Goal: Check status: Check status

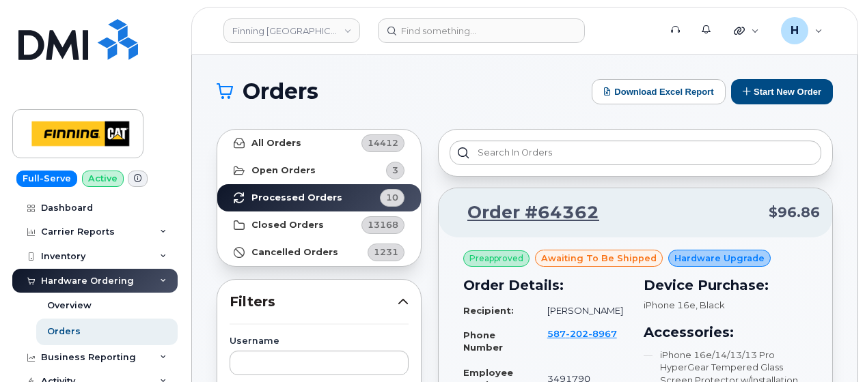
scroll to position [2664, 0]
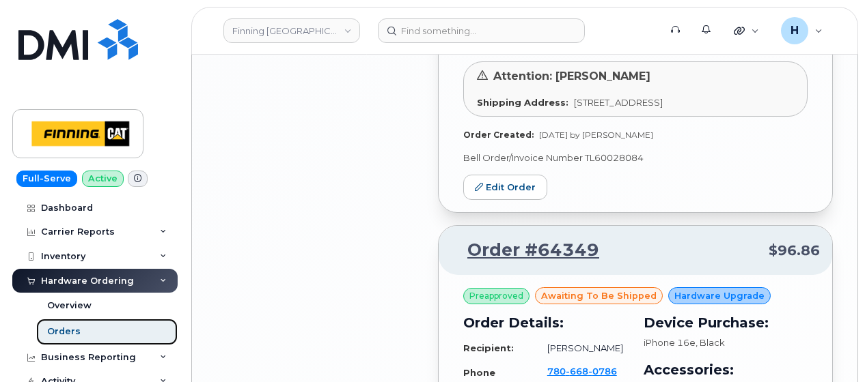
click at [89, 333] on link "Orders" at bounding box center [106, 332] width 141 height 26
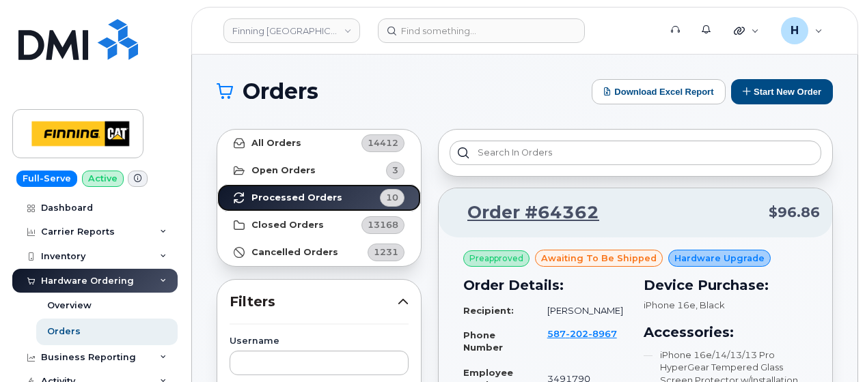
click at [359, 185] on link "Processed Orders 10" at bounding box center [319, 197] width 204 height 27
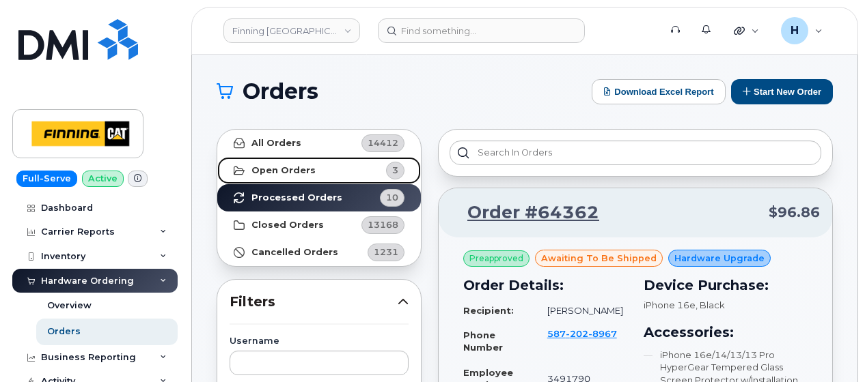
click at [336, 163] on link "Open Orders 3" at bounding box center [319, 170] width 204 height 27
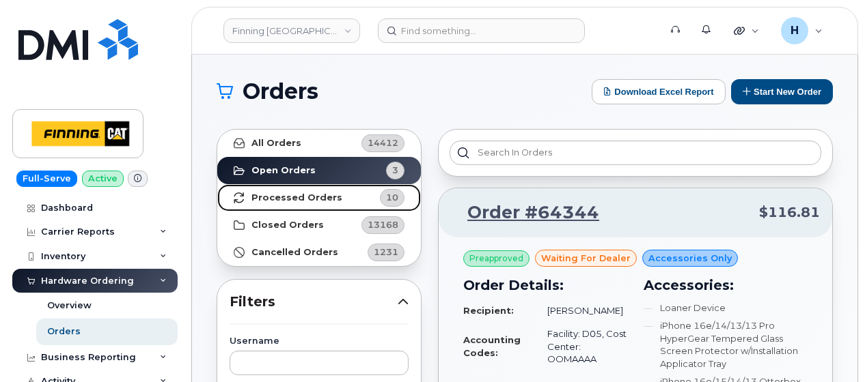
click at [294, 205] on link "Processed Orders 10" at bounding box center [319, 197] width 204 height 27
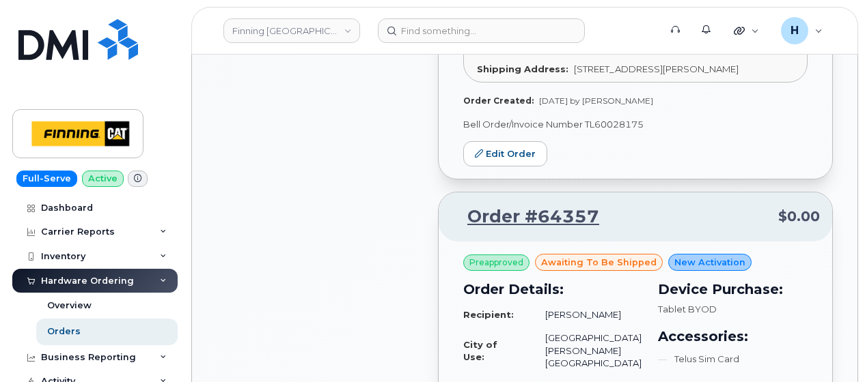
scroll to position [1434, 0]
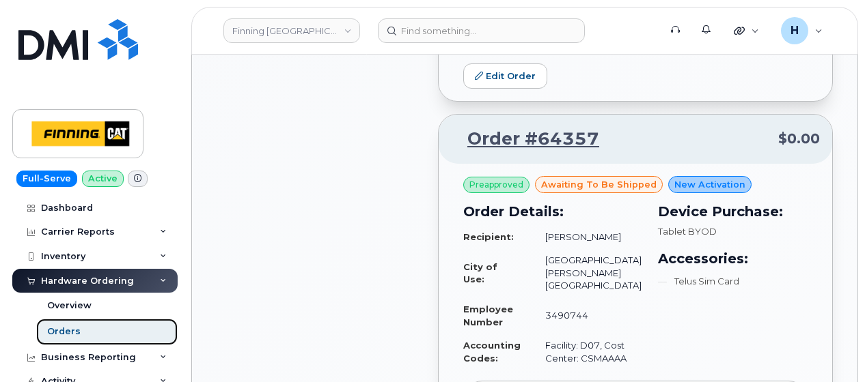
click at [81, 335] on link "Orders" at bounding box center [106, 332] width 141 height 26
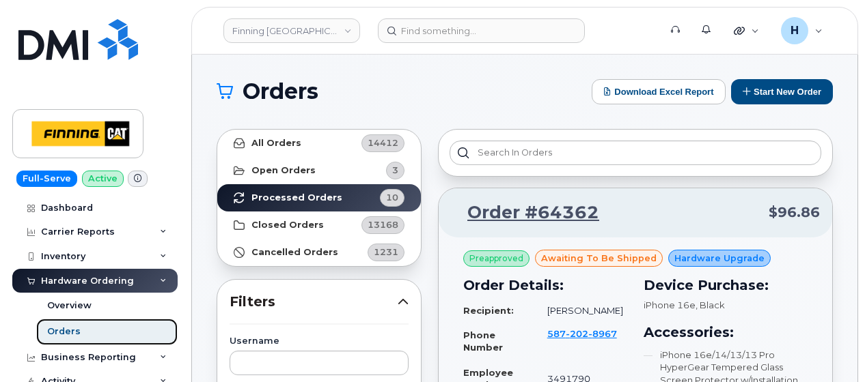
click at [61, 338] on link "Orders" at bounding box center [106, 332] width 141 height 26
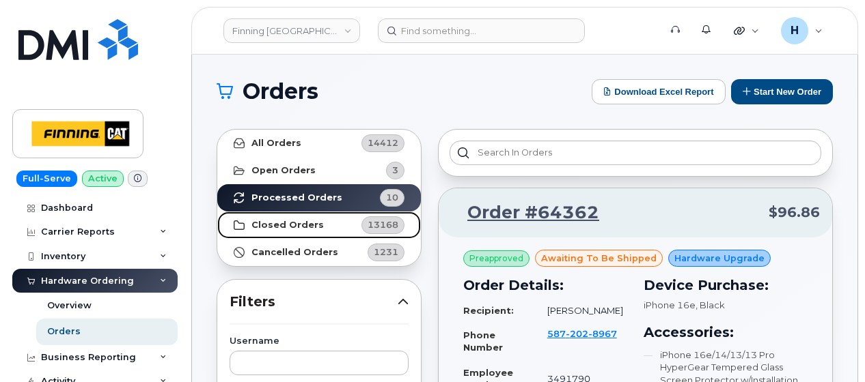
click at [340, 216] on link "Closed Orders 13168" at bounding box center [319, 225] width 204 height 27
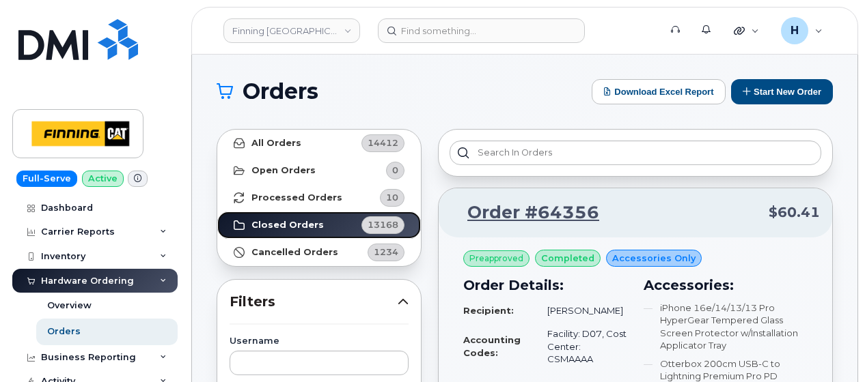
click at [294, 224] on strong "Closed Orders" at bounding box center [287, 225] width 72 height 11
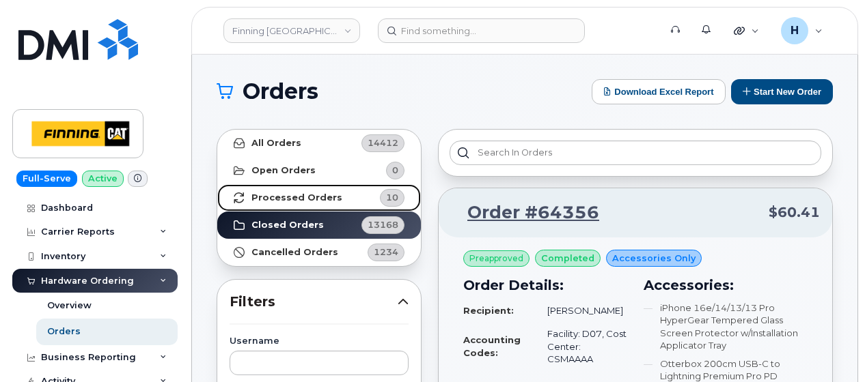
click at [350, 201] on link "Processed Orders 10" at bounding box center [319, 197] width 204 height 27
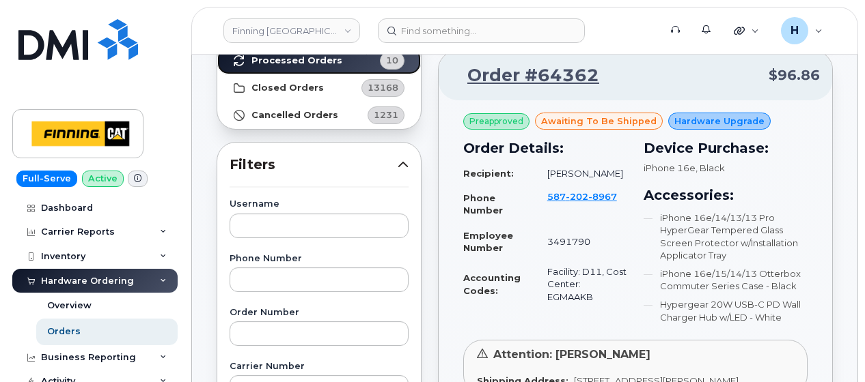
scroll to position [137, 0]
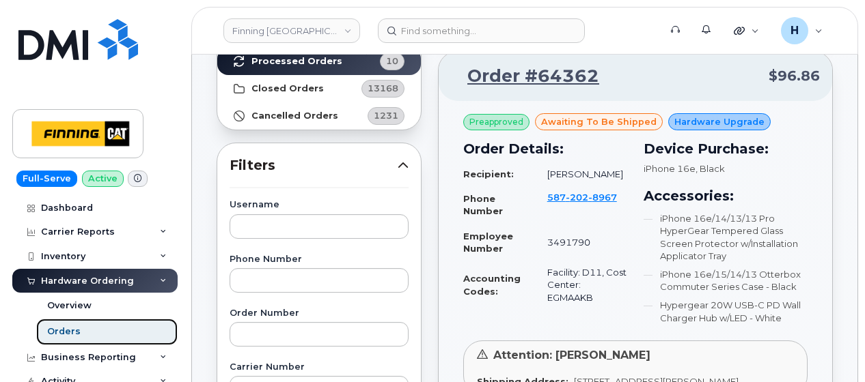
click at [51, 329] on div "Orders" at bounding box center [63, 332] width 33 height 12
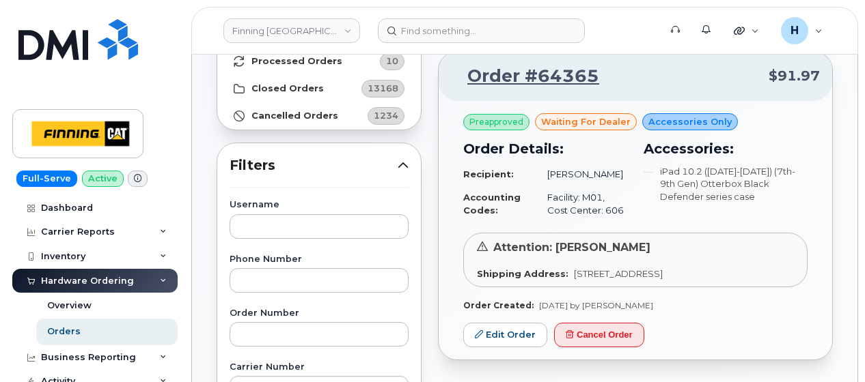
scroll to position [205, 0]
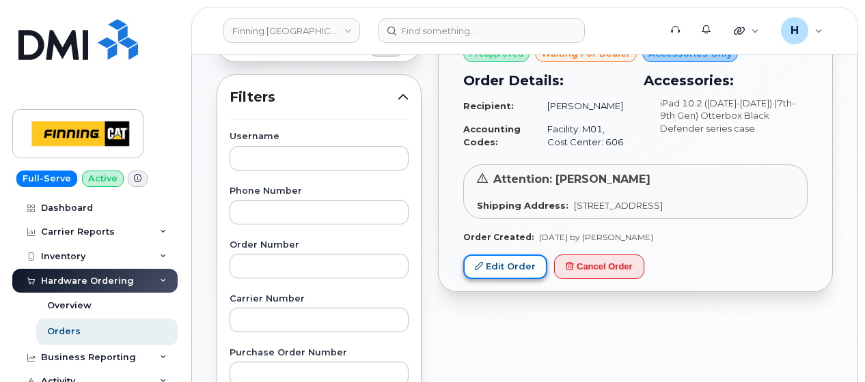
click at [520, 280] on link "Edit Order" at bounding box center [505, 267] width 84 height 25
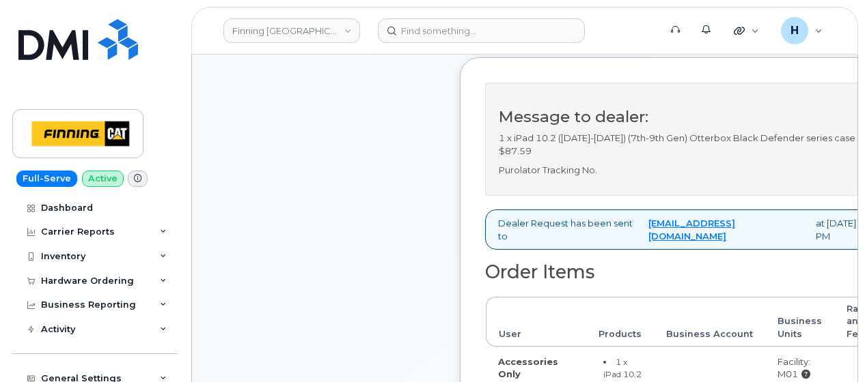
scroll to position [341, 0]
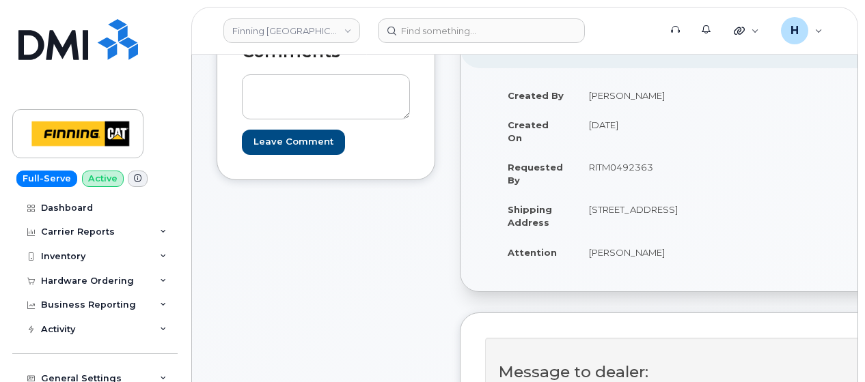
scroll to position [273, 0]
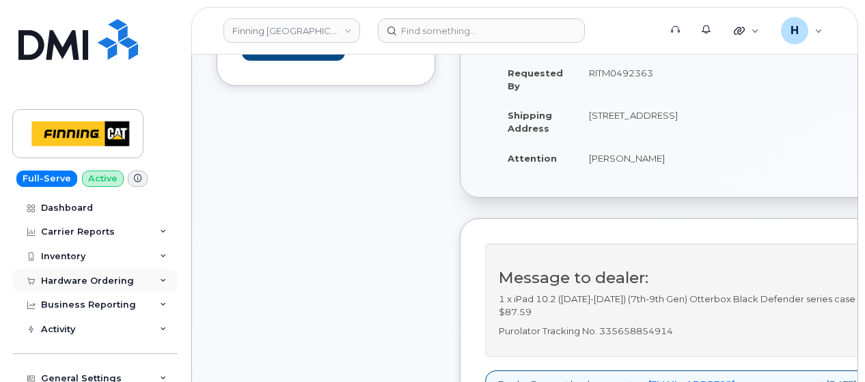
click at [59, 276] on div "Hardware Ordering" at bounding box center [87, 281] width 93 height 11
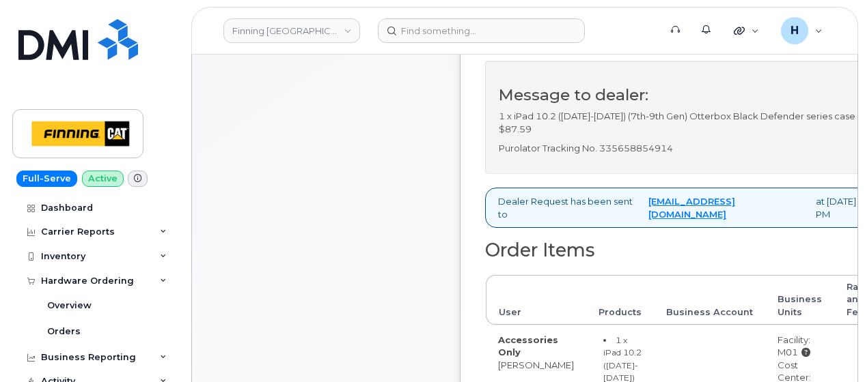
scroll to position [478, 0]
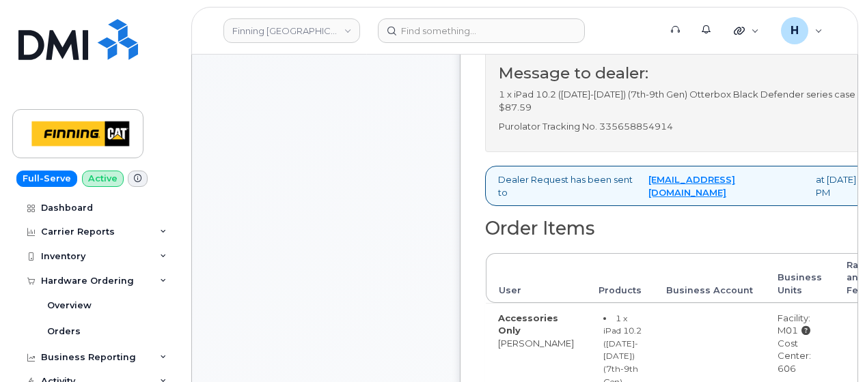
click at [631, 133] on p "Purolator Tracking No. 335658854914" at bounding box center [695, 126] width 392 height 13
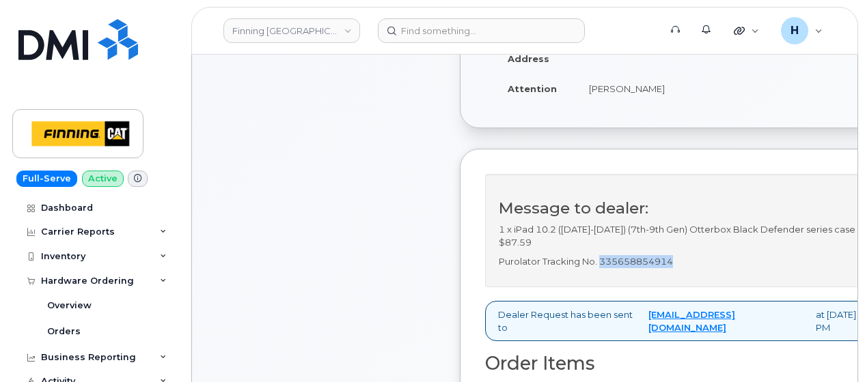
scroll to position [341, 0]
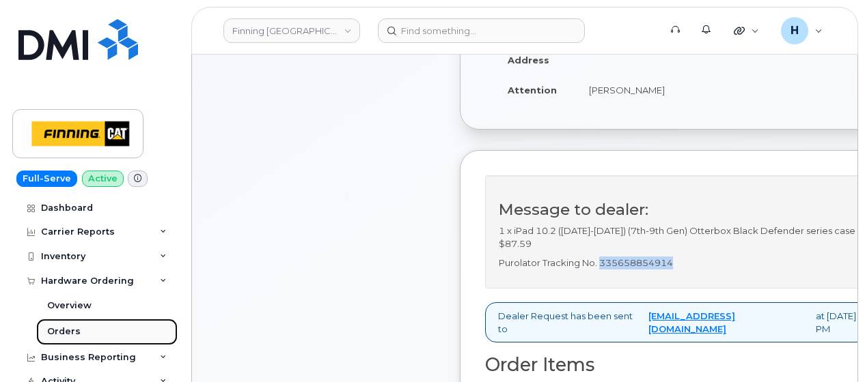
click at [83, 328] on link "Orders" at bounding box center [106, 332] width 141 height 26
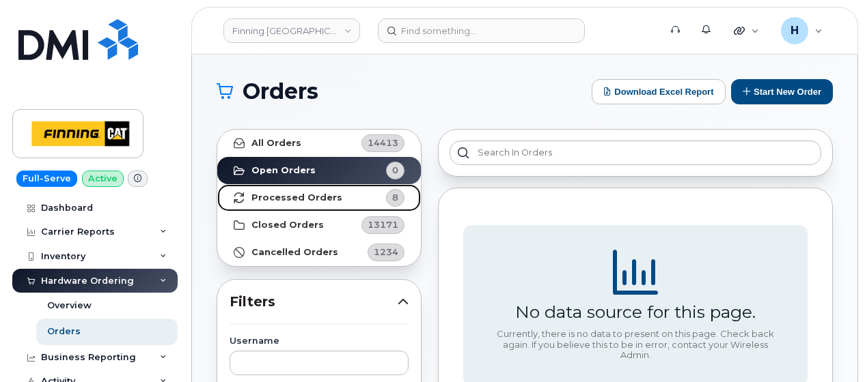
click at [344, 191] on link "Processed Orders 8" at bounding box center [319, 197] width 204 height 27
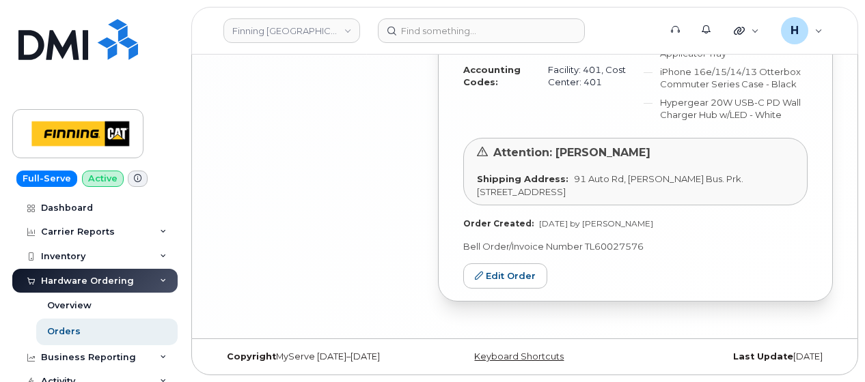
scroll to position [3583, 0]
click at [88, 331] on link "Orders" at bounding box center [106, 332] width 141 height 26
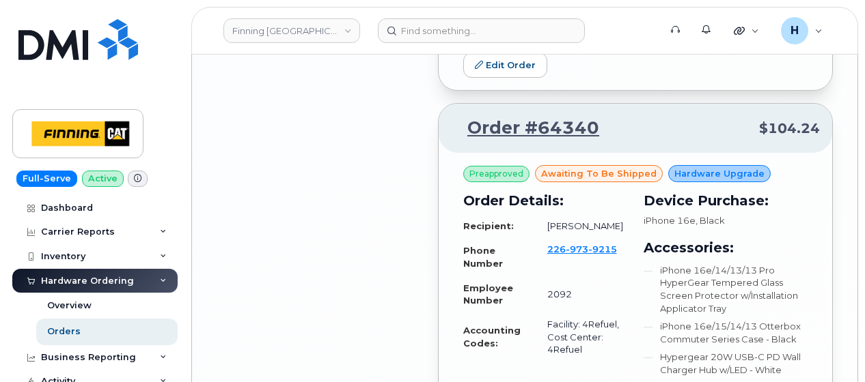
scroll to position [2800, 0]
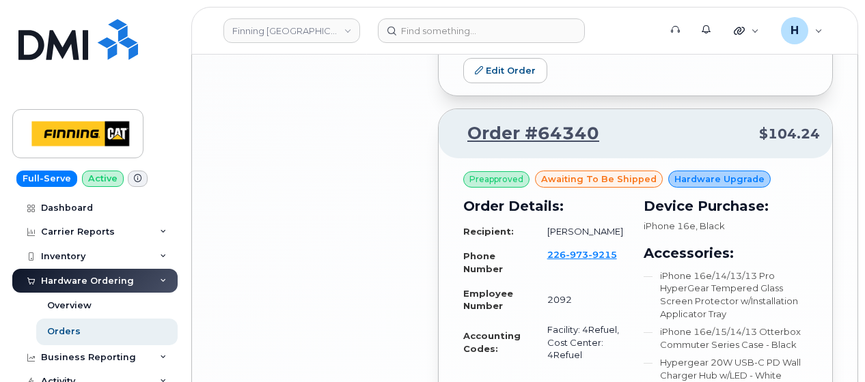
click at [488, 158] on div "Order #64340 $104.24" at bounding box center [634, 133] width 393 height 49
click at [486, 146] on link "Order #64340" at bounding box center [525, 134] width 148 height 25
